Goal: Task Accomplishment & Management: Manage account settings

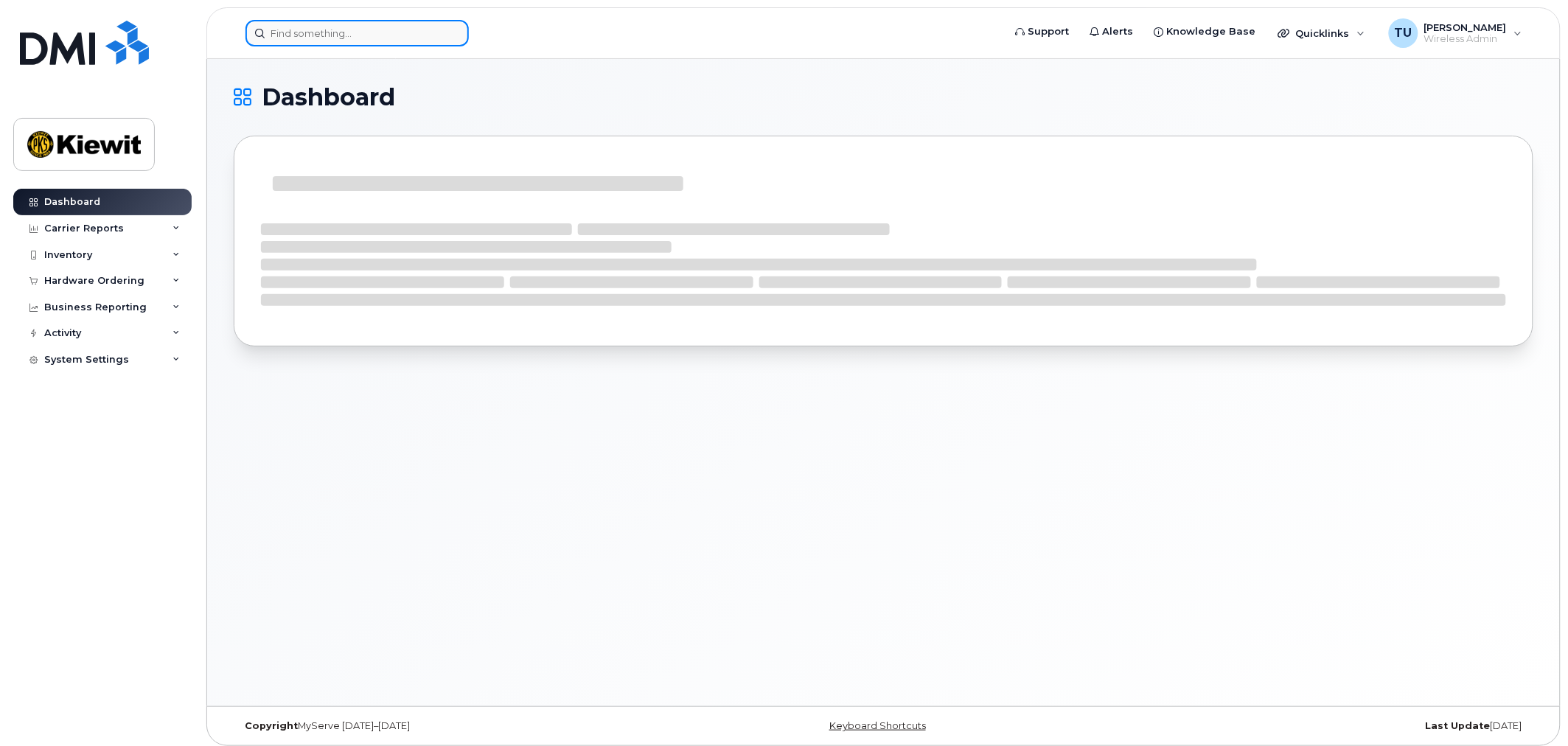
click at [329, 44] on input at bounding box center [356, 33] width 223 height 26
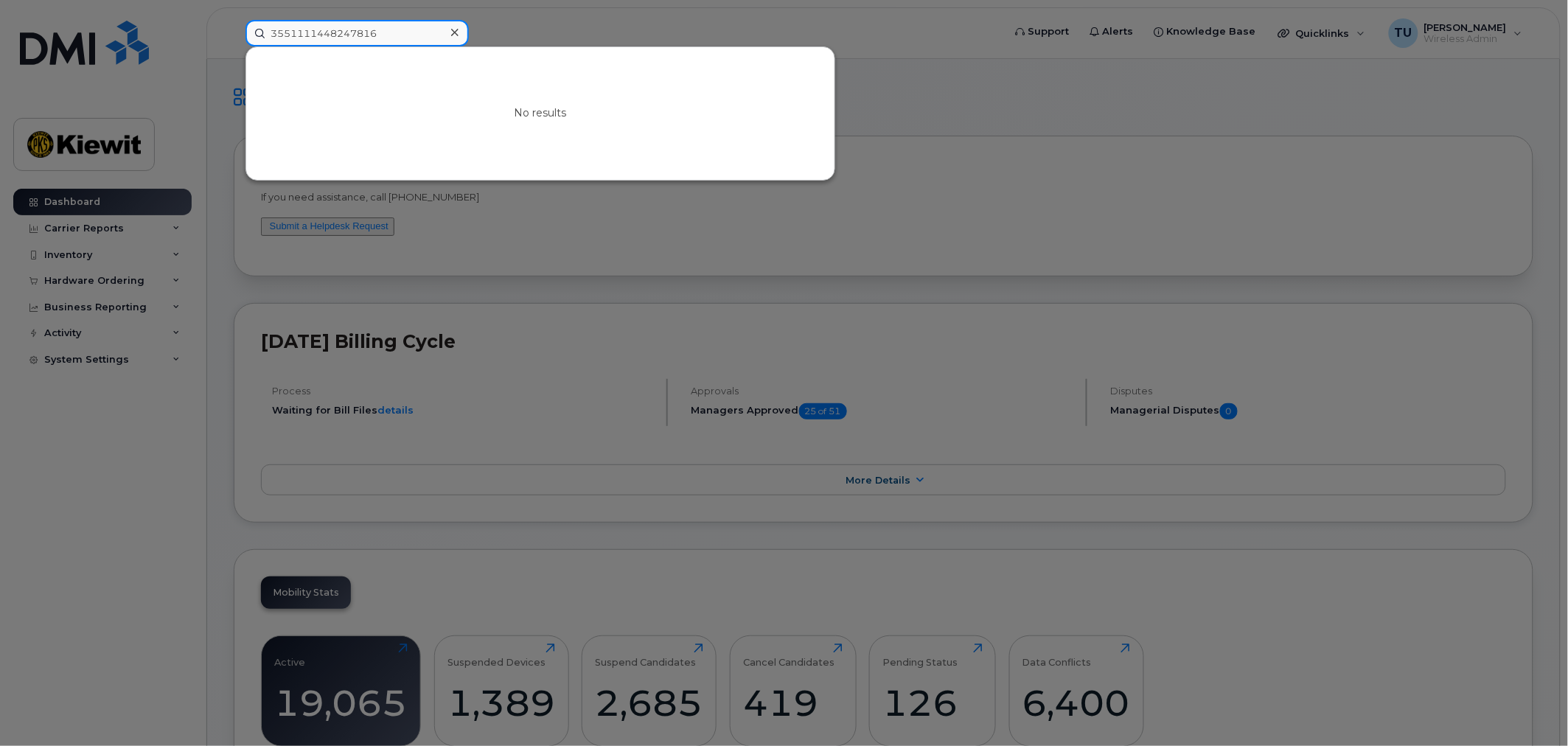
type input "3551111448247816"
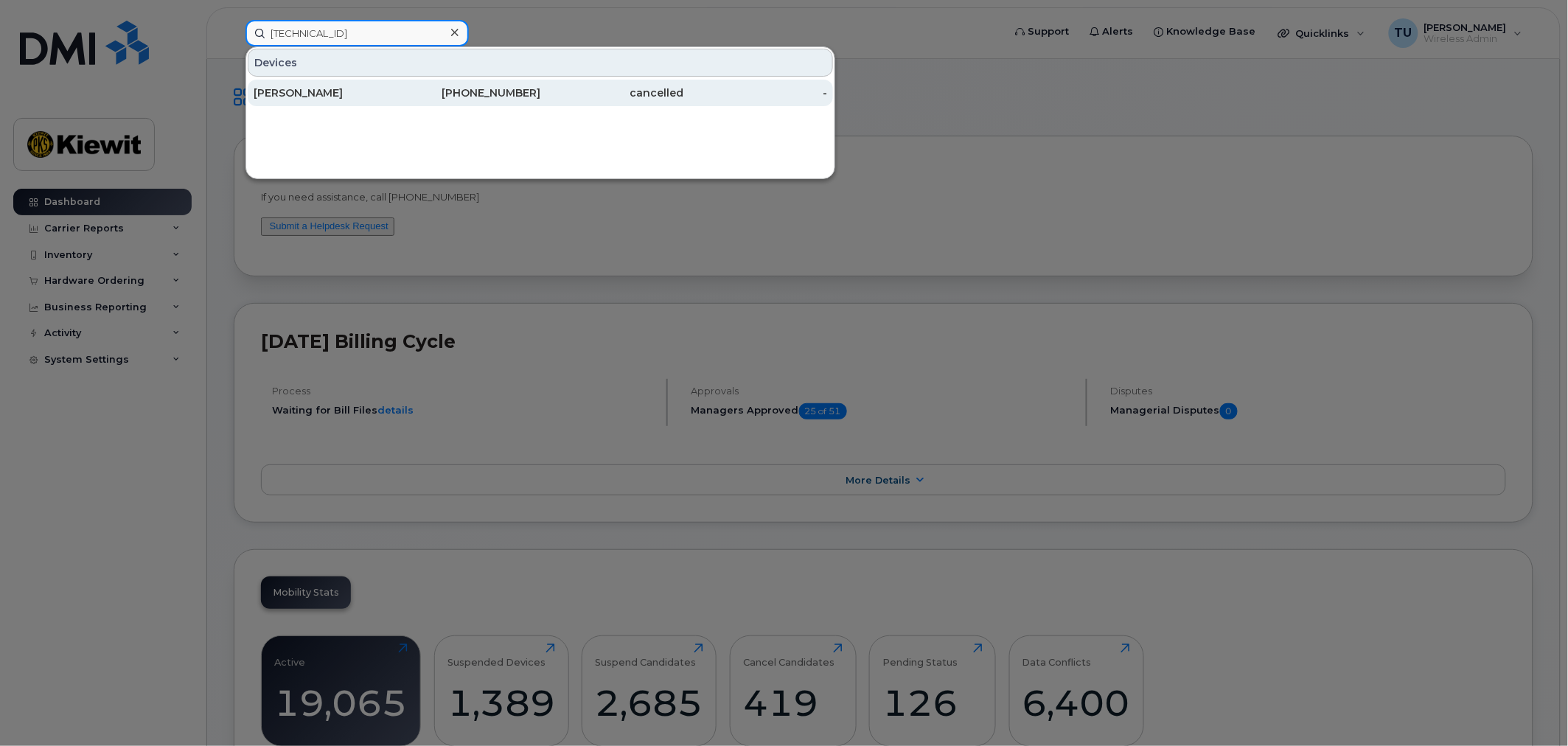
type input "[TECHNICAL_ID]"
click at [330, 86] on div "[PERSON_NAME]" at bounding box center [325, 93] width 144 height 15
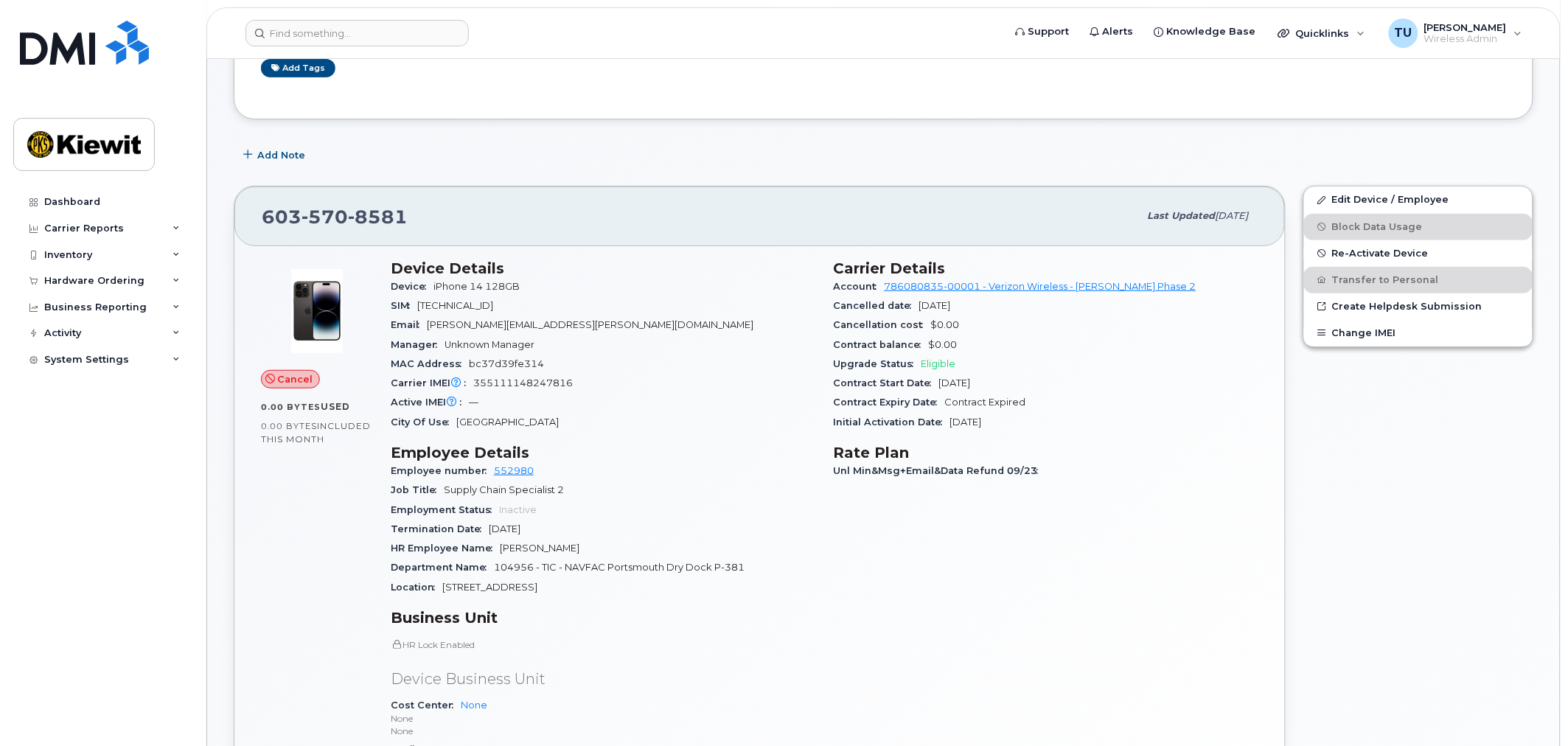
scroll to position [163, 0]
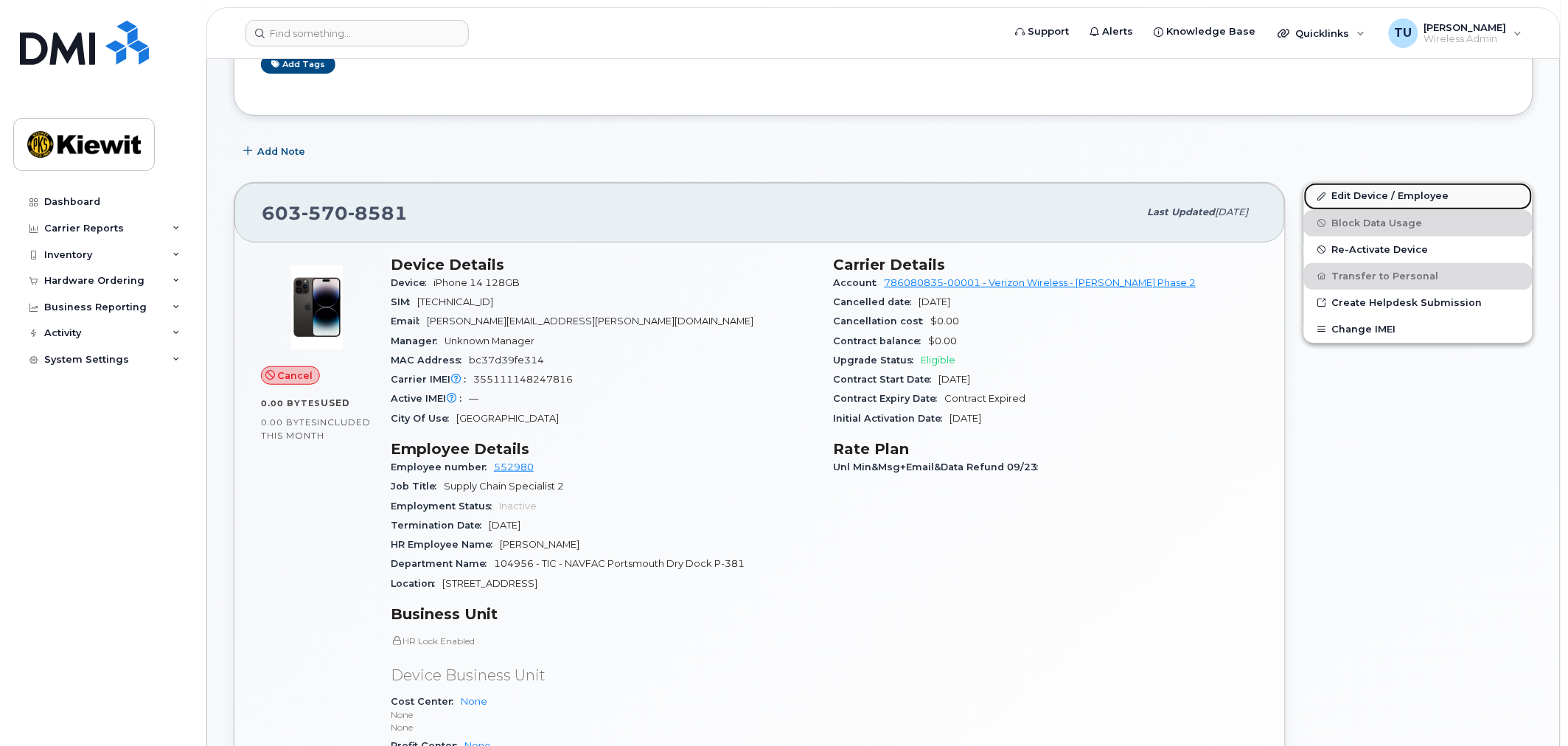
click at [1359, 187] on link "Edit Device / Employee" at bounding box center [1418, 196] width 229 height 26
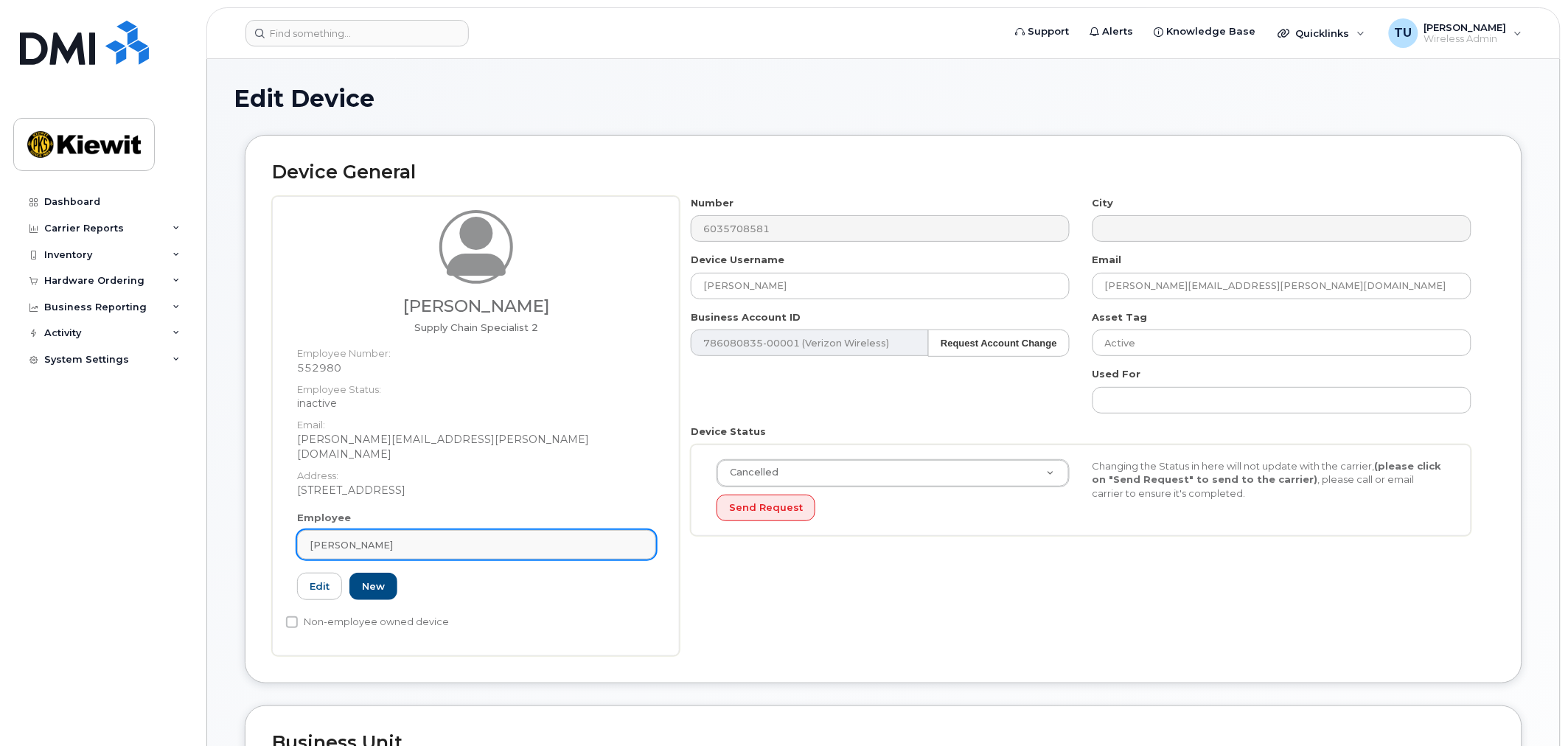
click at [519, 538] on div "[PERSON_NAME]" at bounding box center [477, 544] width 334 height 14
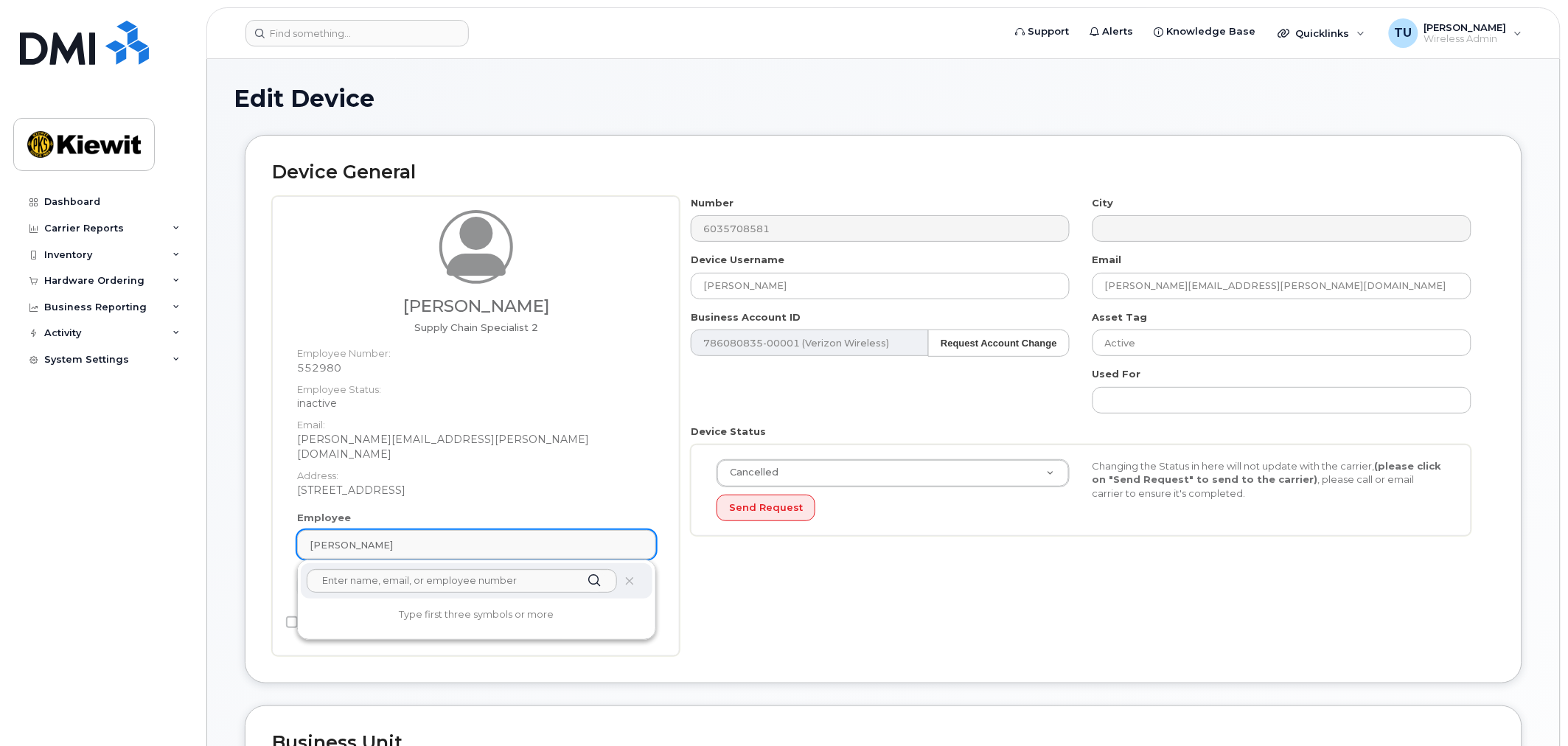
click at [519, 538] on div "[PERSON_NAME]" at bounding box center [477, 544] width 334 height 14
click at [519, 538] on div "Casey Andrus" at bounding box center [477, 544] width 334 height 14
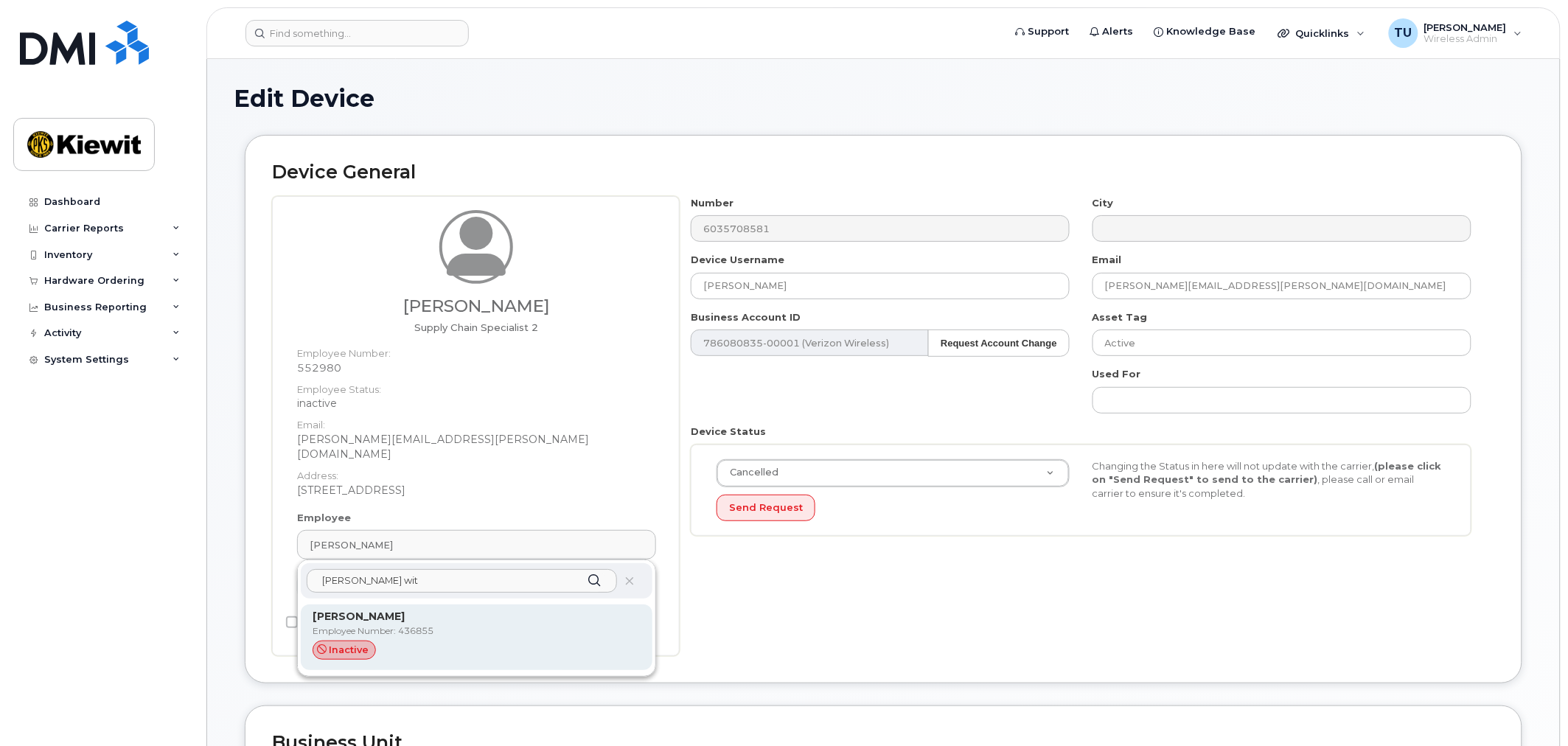
type input "lyle wit"
click at [503, 609] on p "[PERSON_NAME]" at bounding box center [476, 616] width 328 height 16
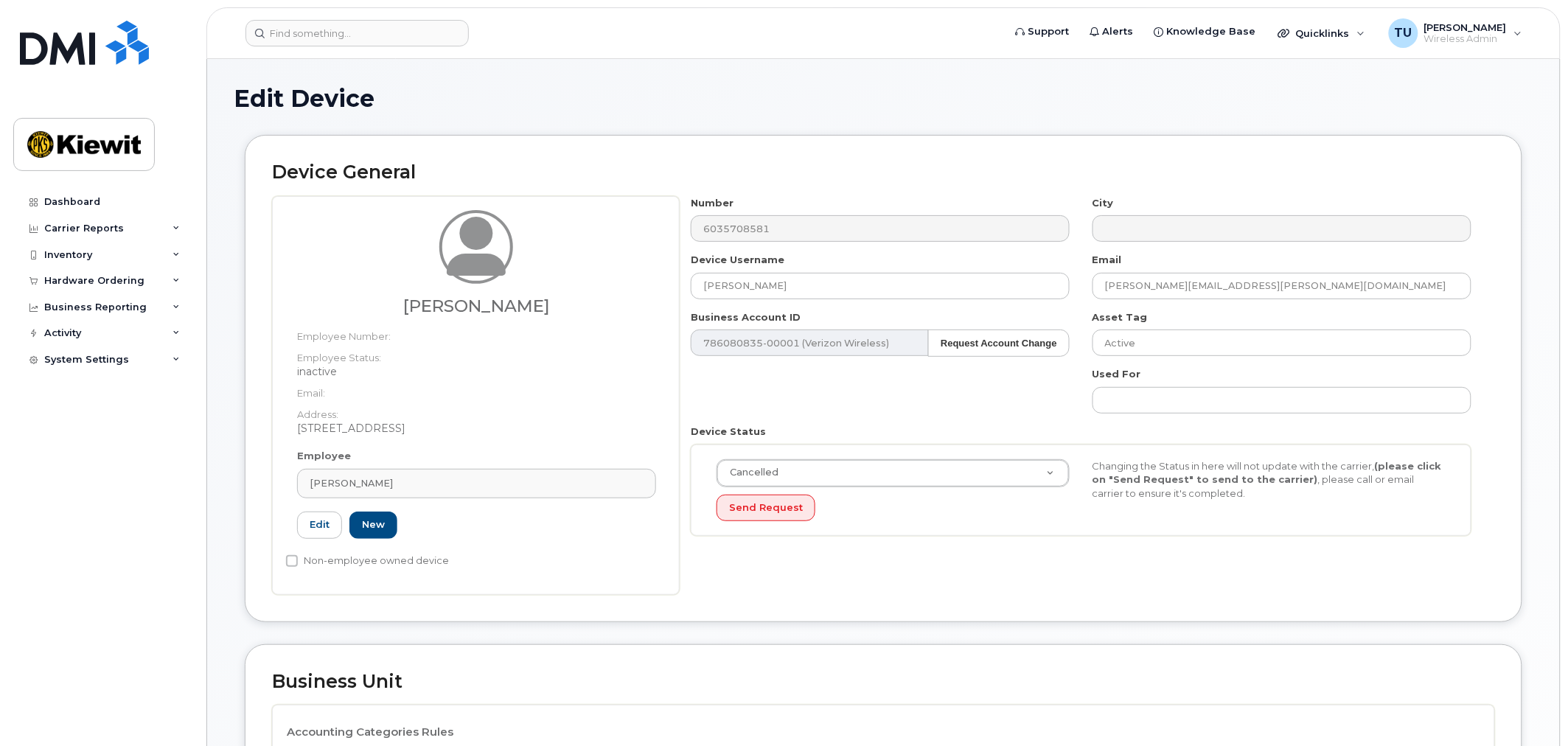
type input "436855"
type input "[PERSON_NAME]"
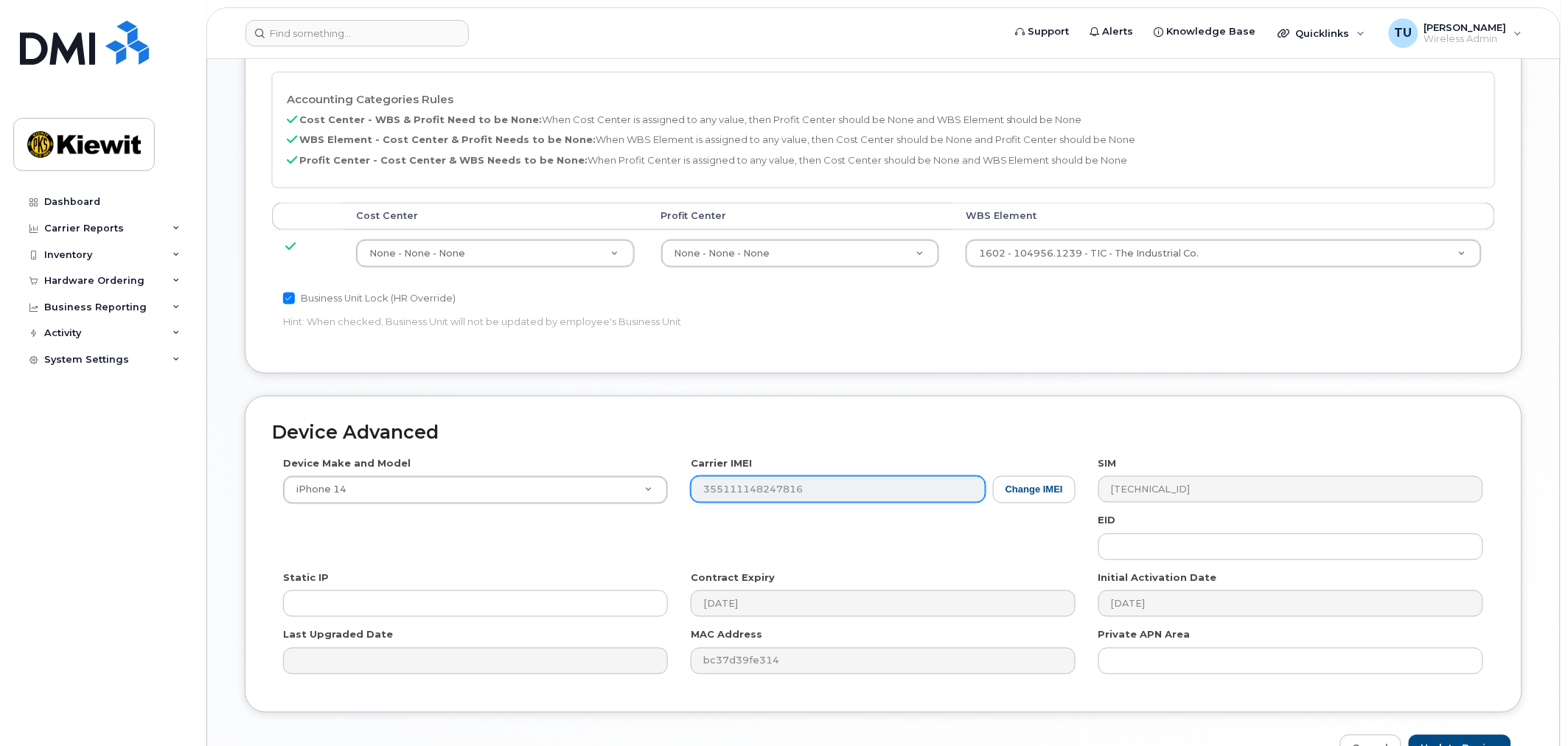
scroll to position [723, 0]
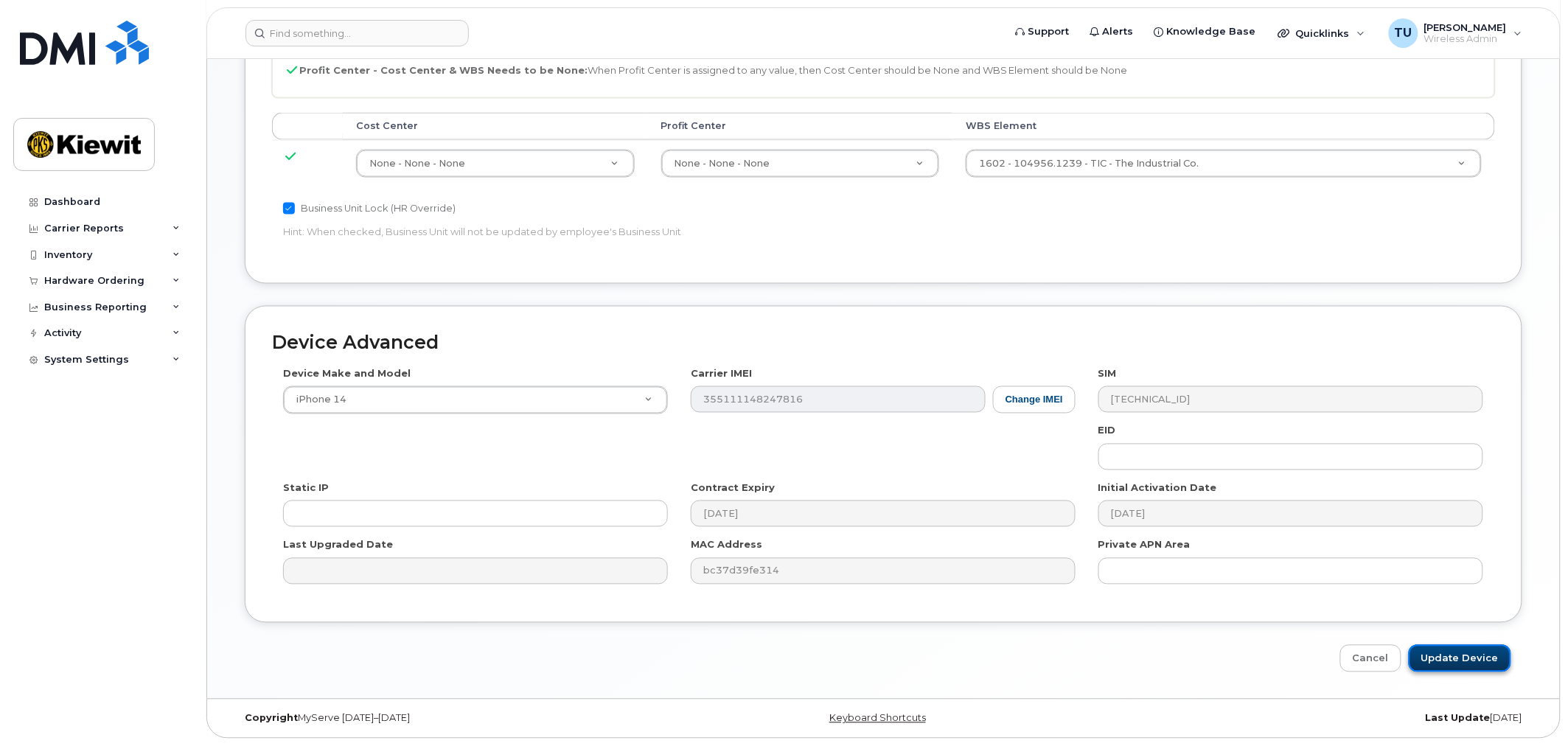
click at [1463, 649] on input "Update Device" at bounding box center [1459, 658] width 102 height 27
type input "Saving..."
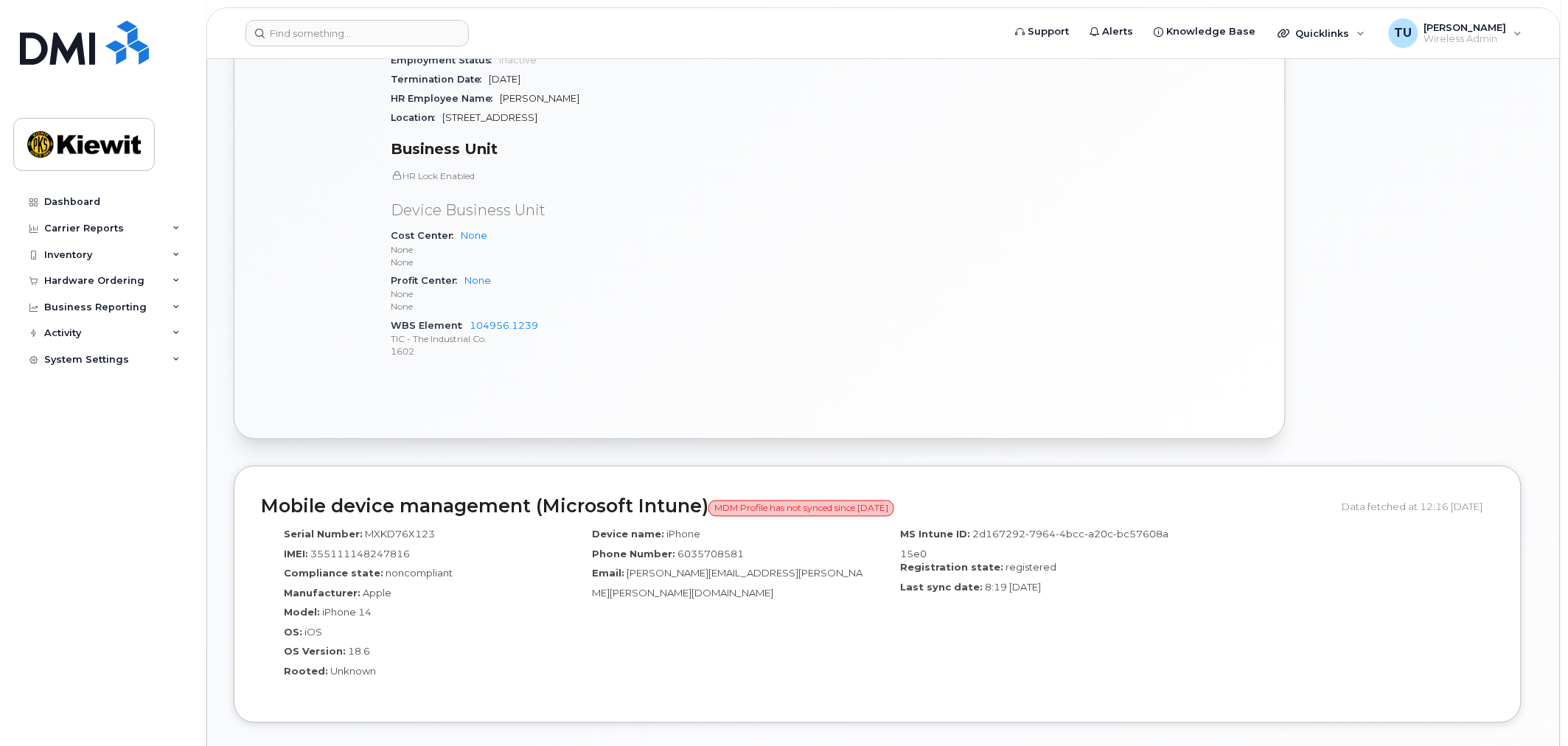
scroll to position [373, 0]
